Goal: Transaction & Acquisition: Purchase product/service

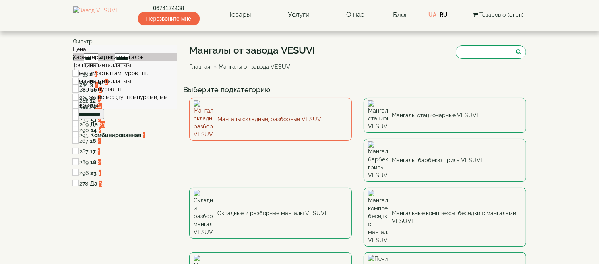
click at [254, 112] on link "Мангалы складные, разборные VESUVI" at bounding box center [270, 119] width 163 height 43
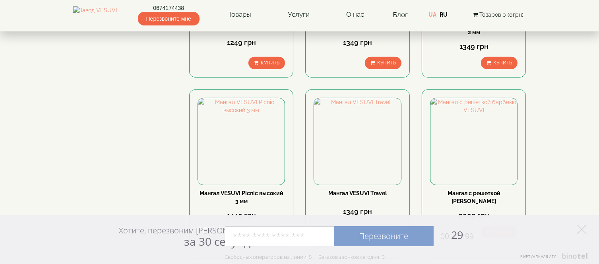
scroll to position [358, 0]
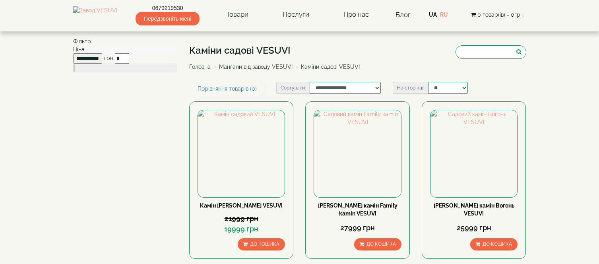
type input "*****"
